Goal: Transaction & Acquisition: Purchase product/service

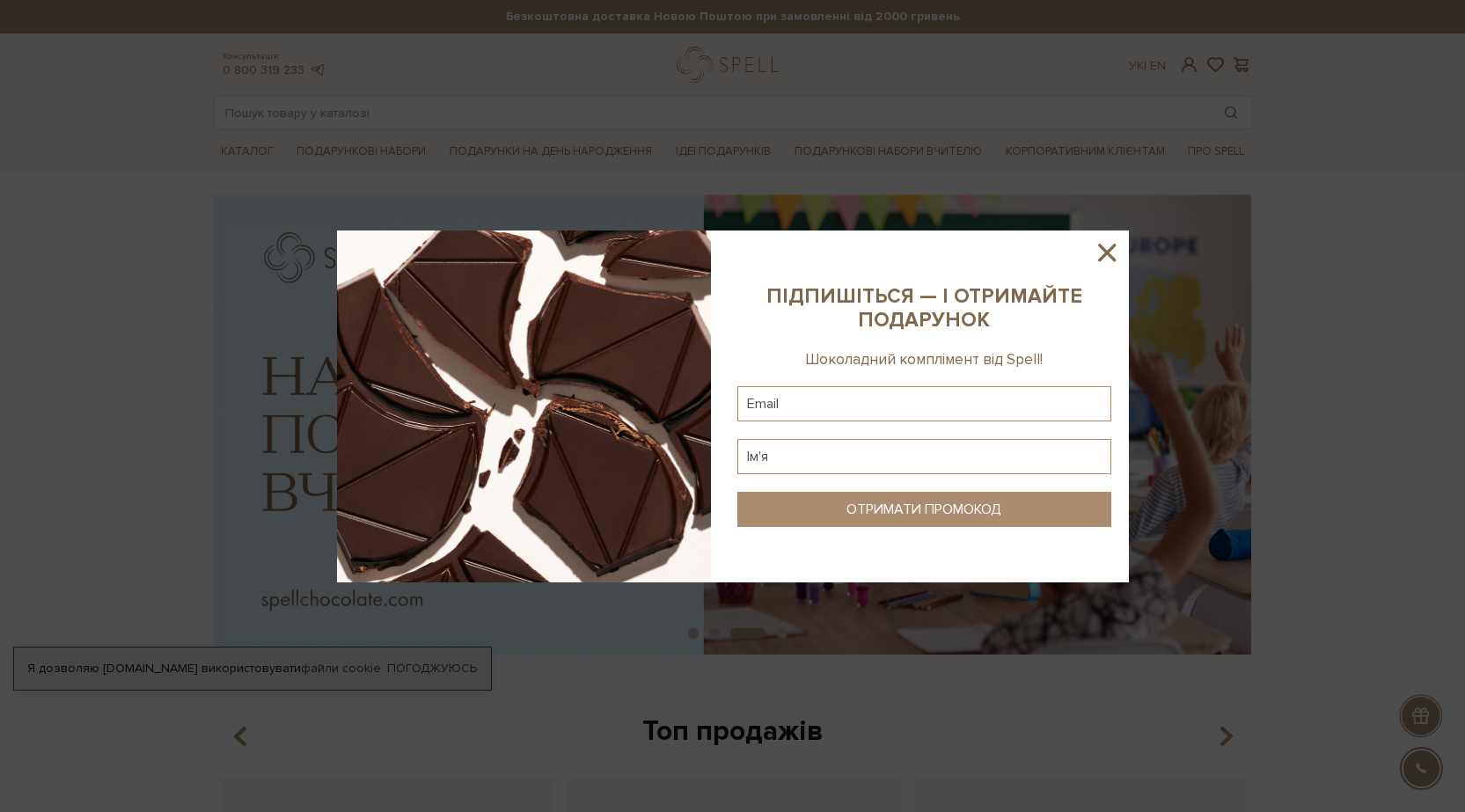
click at [1102, 250] on icon at bounding box center [1107, 252] width 17 height 17
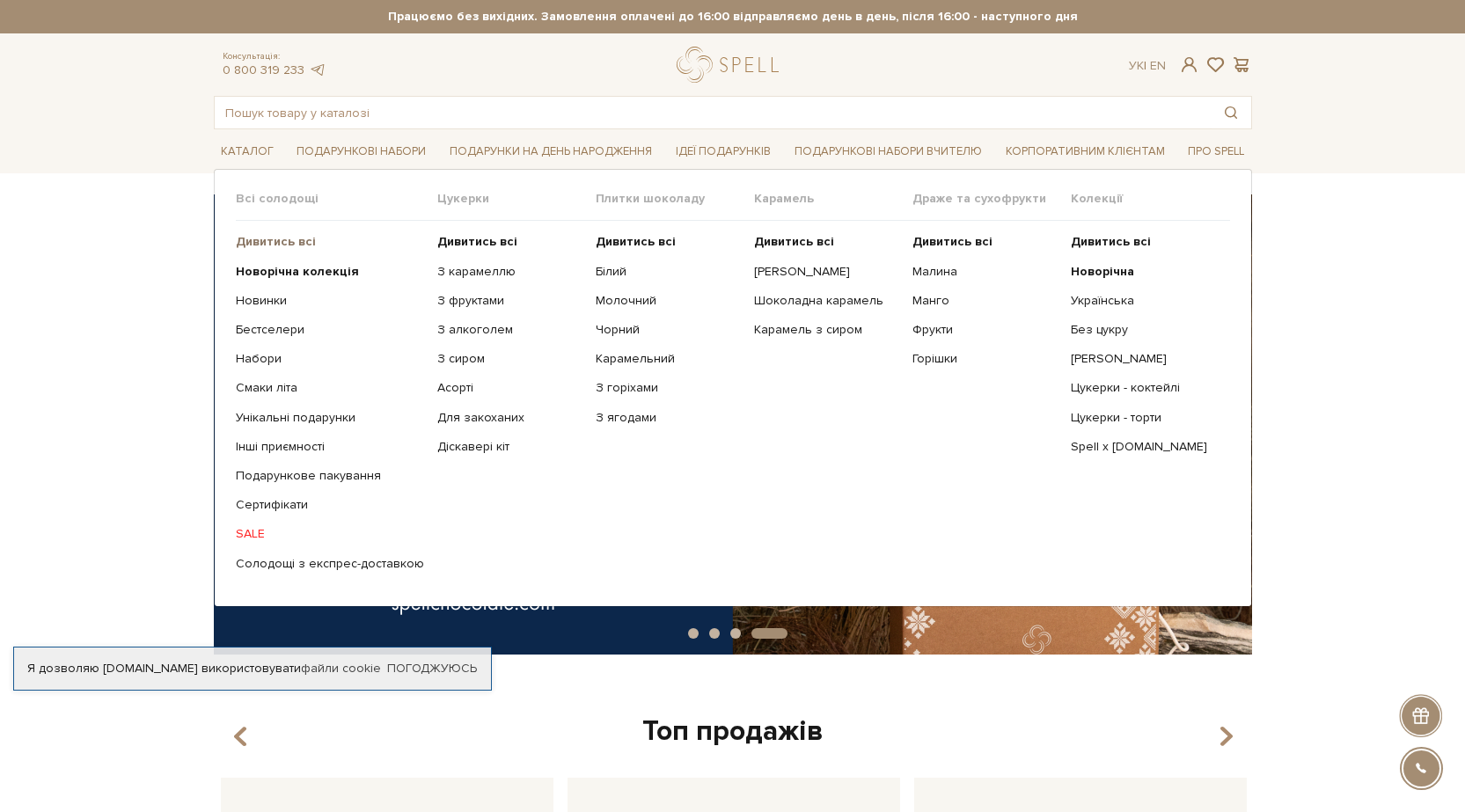
click at [265, 237] on b "Дивитись всі" at bounding box center [276, 242] width 80 height 15
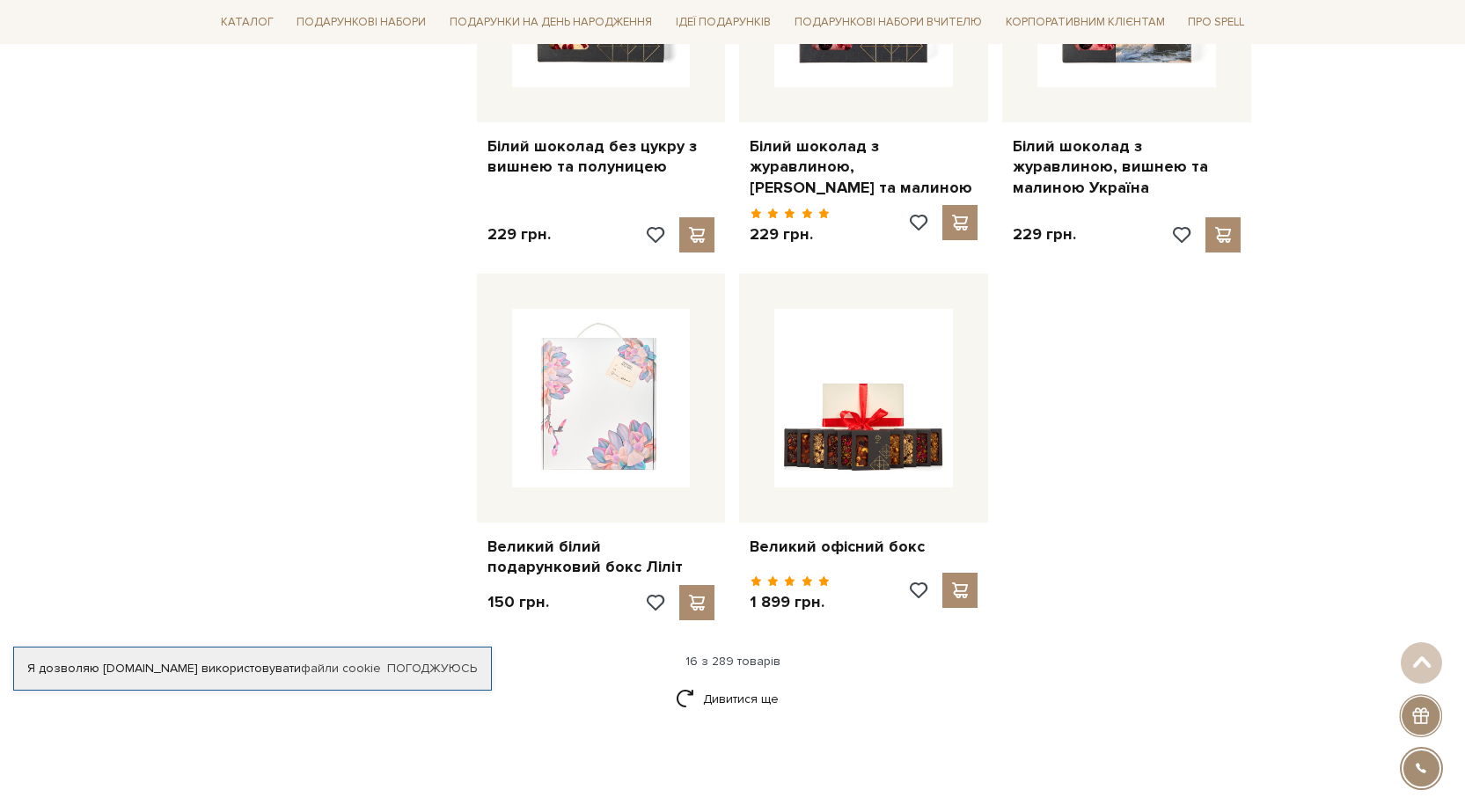
scroll to position [2023, 0]
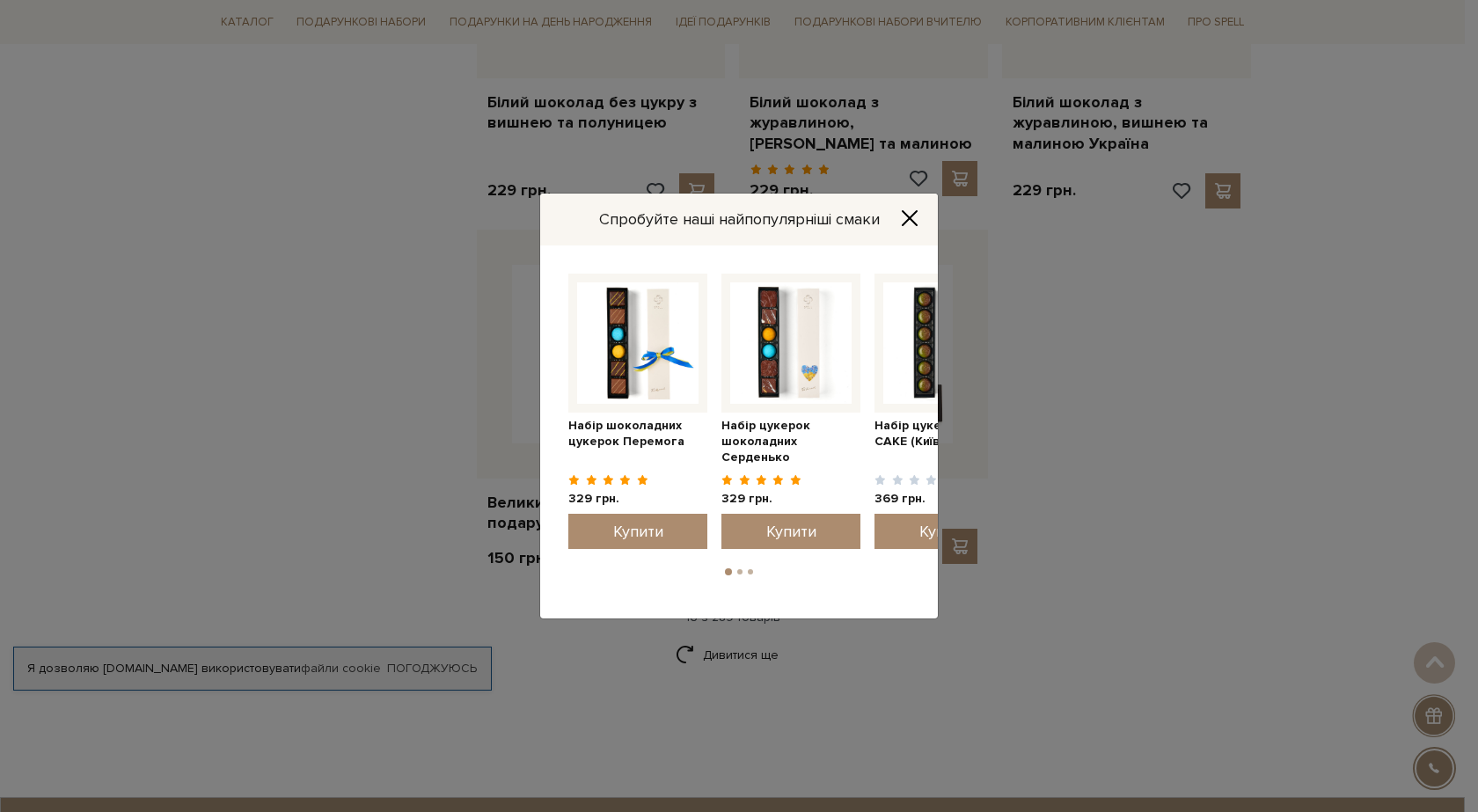
click at [909, 215] on icon "Close" at bounding box center [909, 217] width 17 height 17
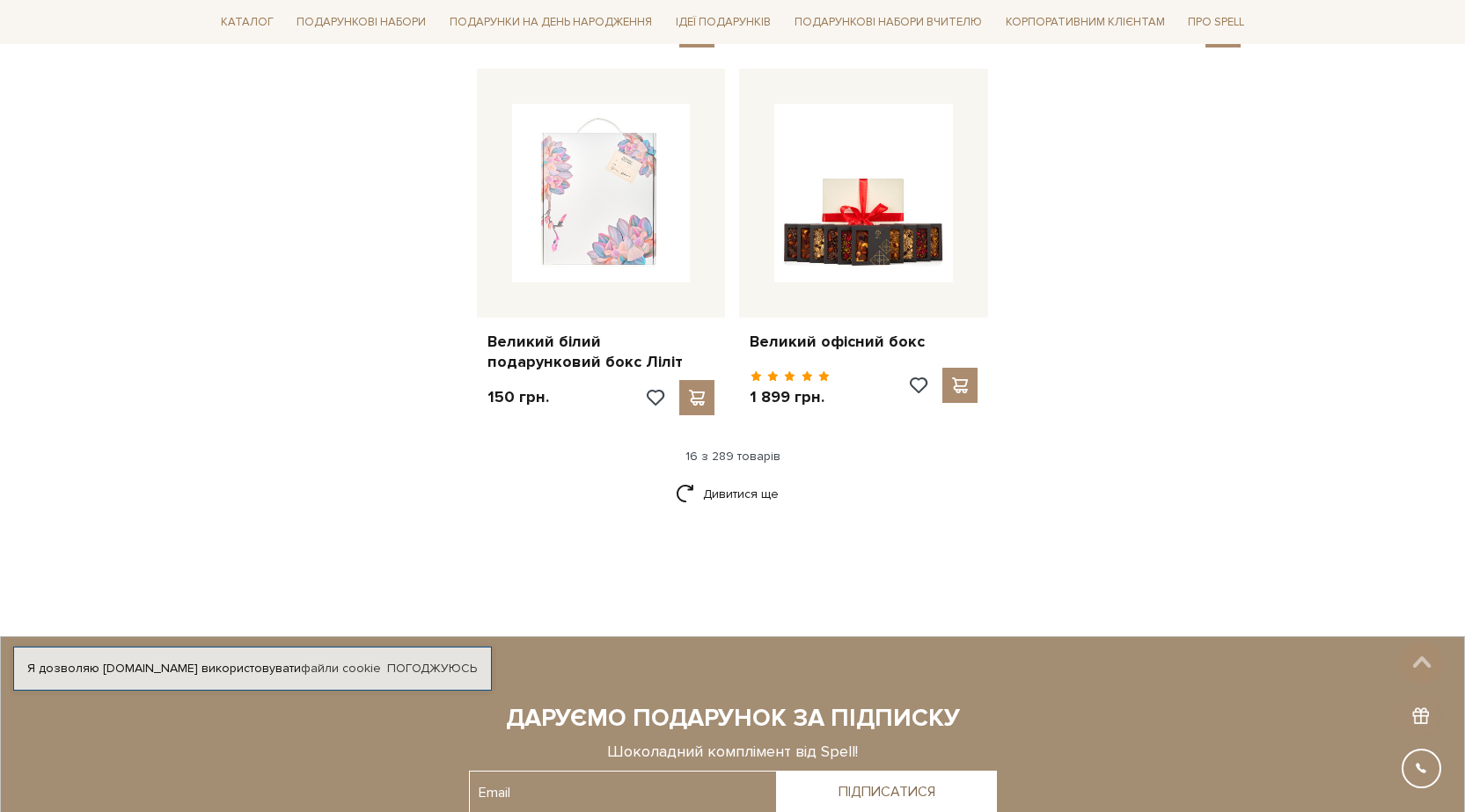
scroll to position [2199, 0]
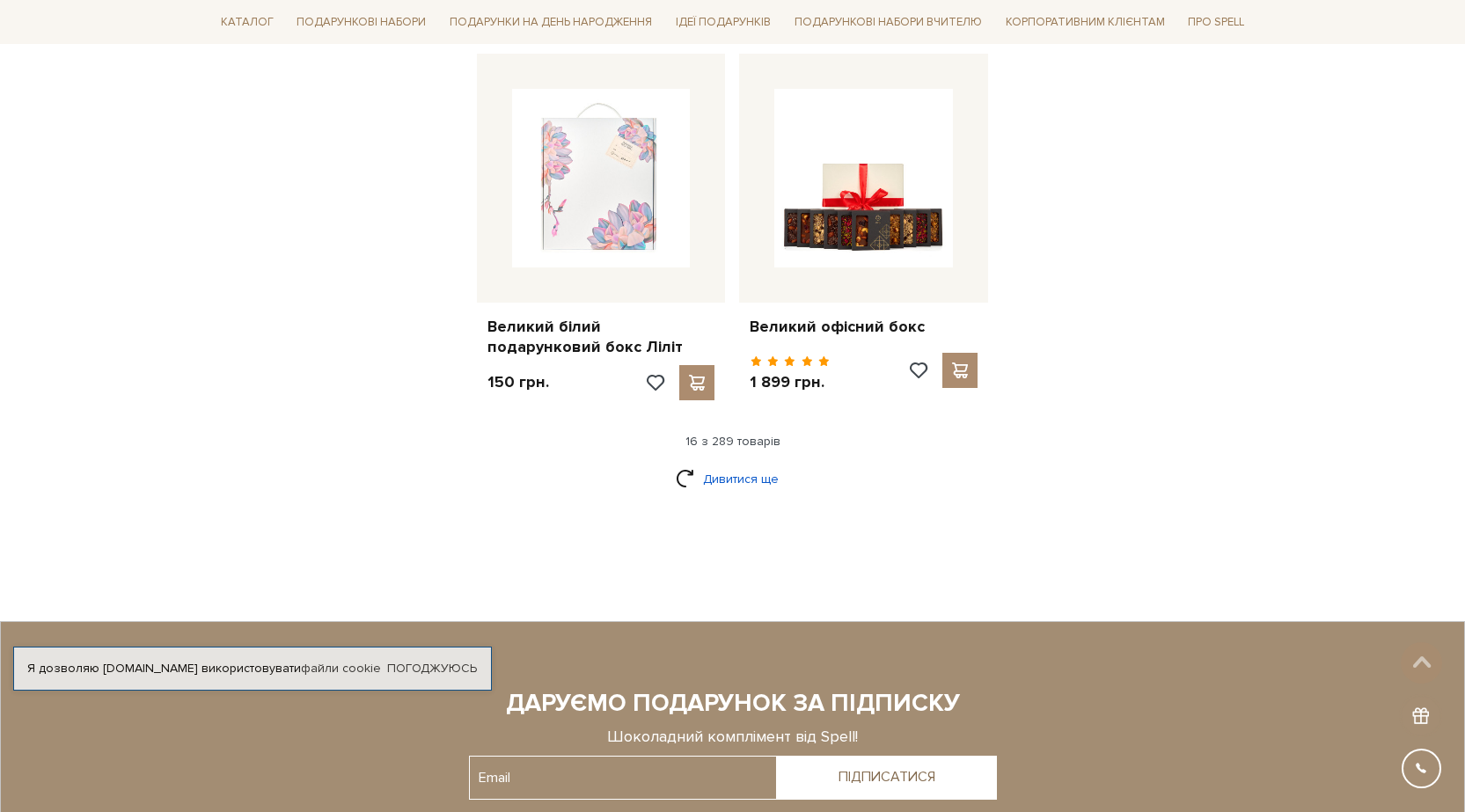
click at [758, 463] on link "Дивитися ще" at bounding box center [733, 479] width 115 height 31
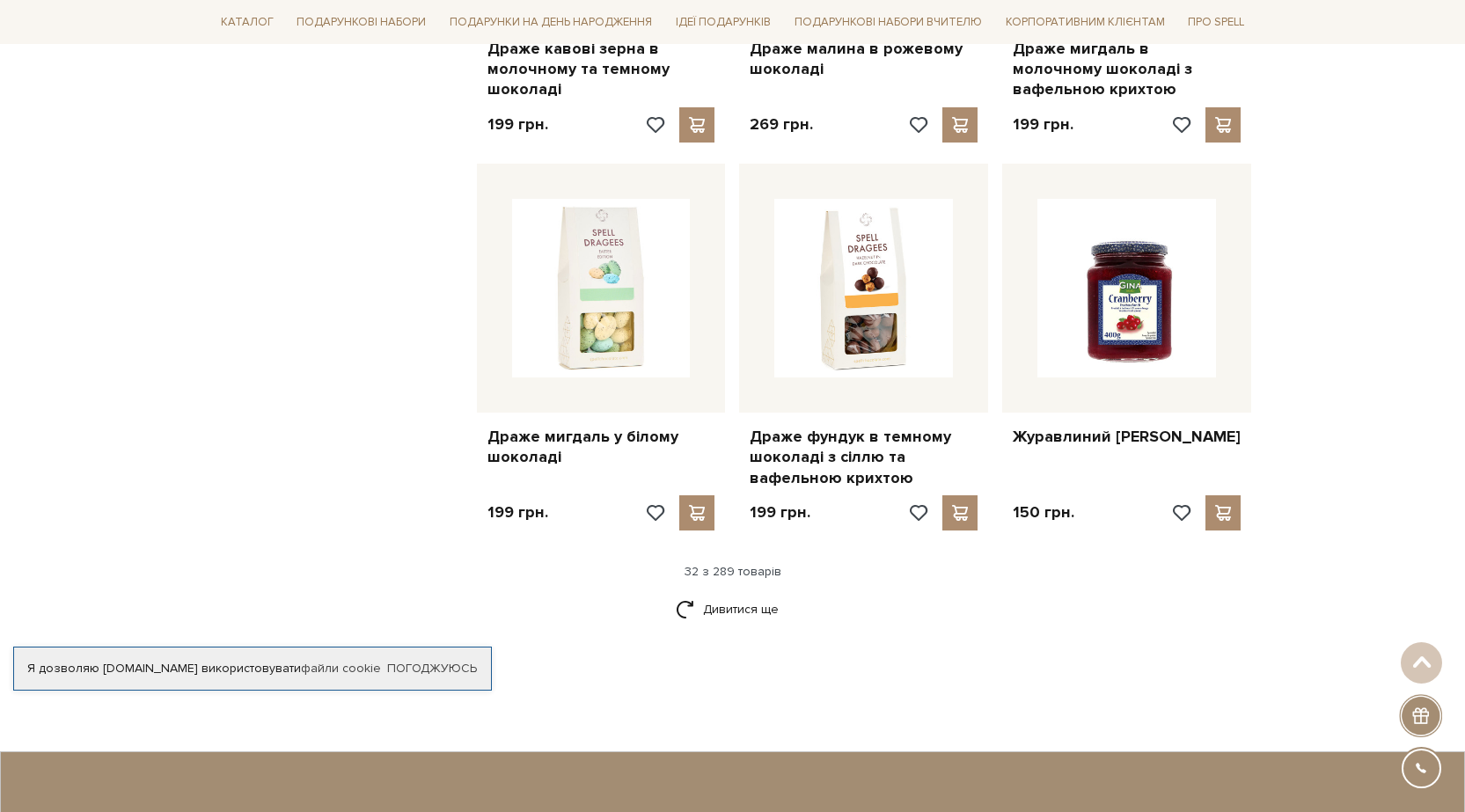
scroll to position [3958, 0]
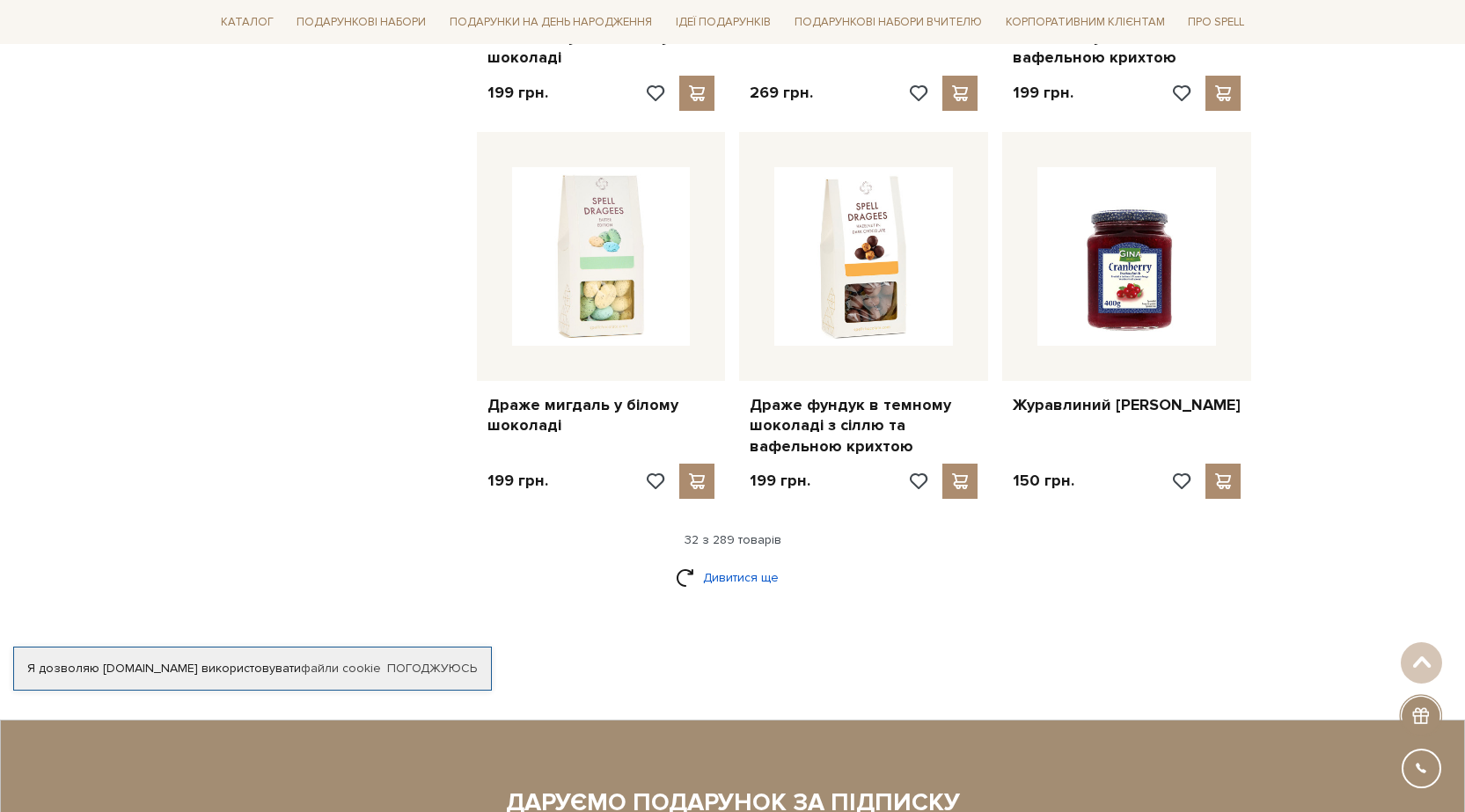
click at [747, 562] on link "Дивитися ще" at bounding box center [733, 578] width 115 height 31
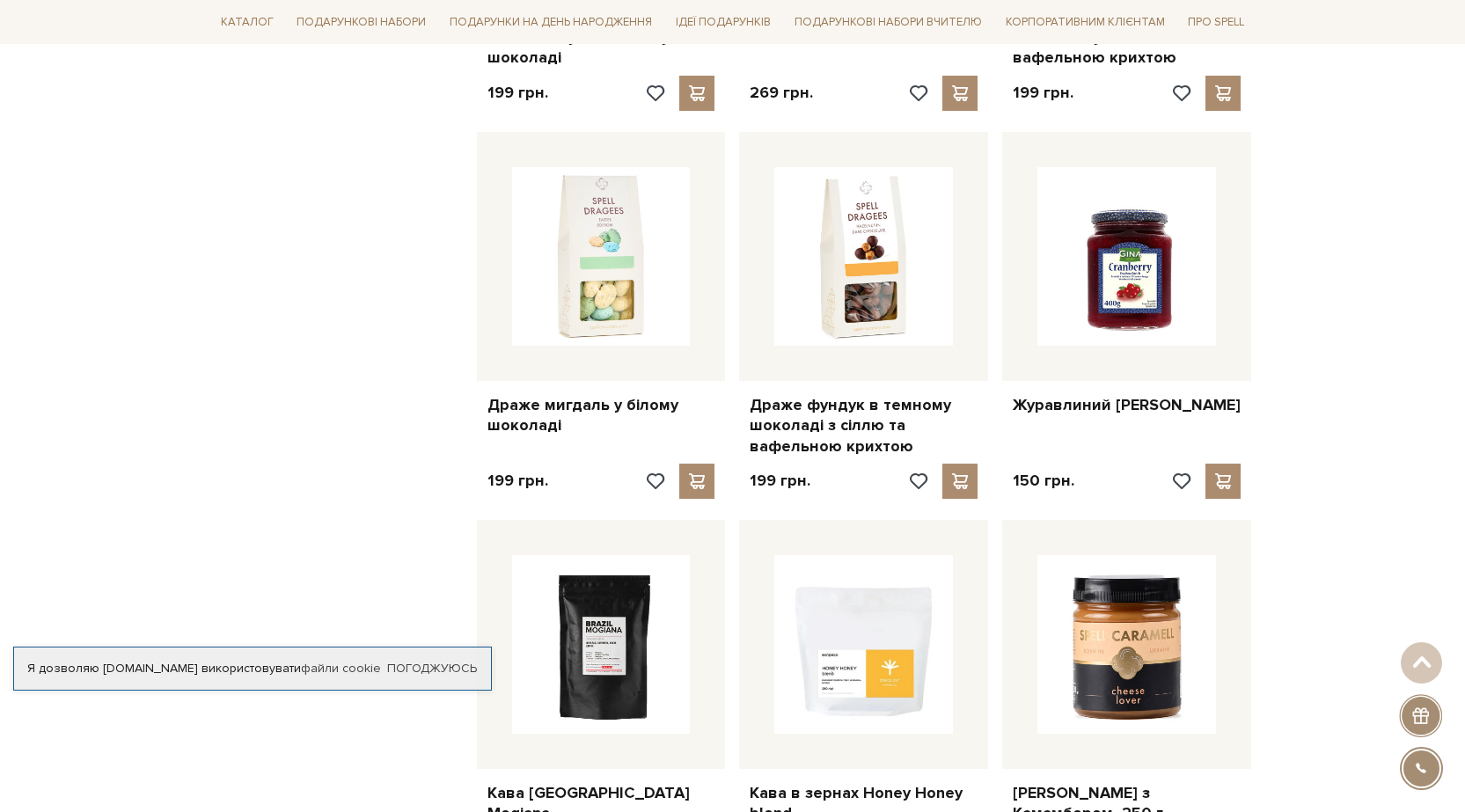
scroll to position [4134, 0]
